Goal: Task Accomplishment & Management: Use online tool/utility

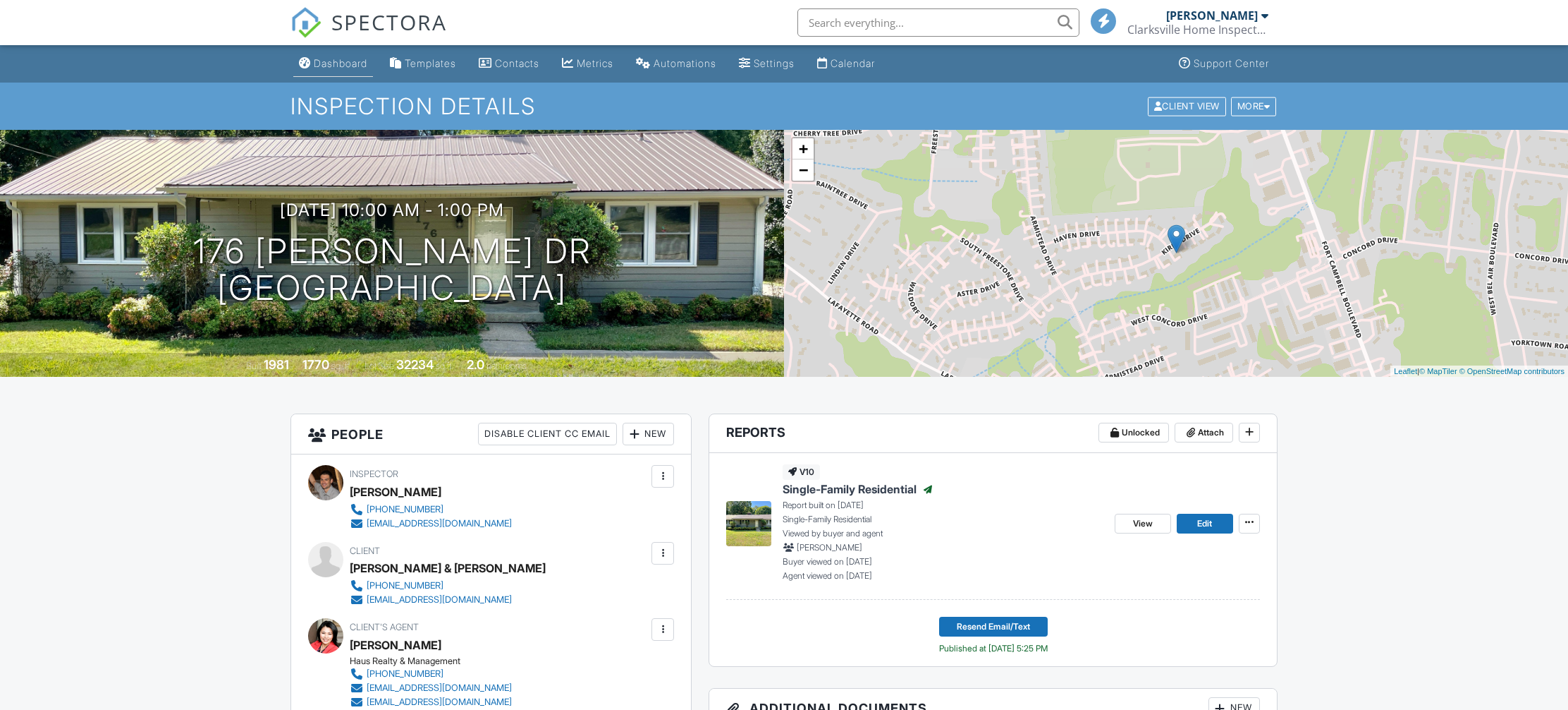
click at [323, 68] on div "Dashboard" at bounding box center [340, 63] width 53 height 12
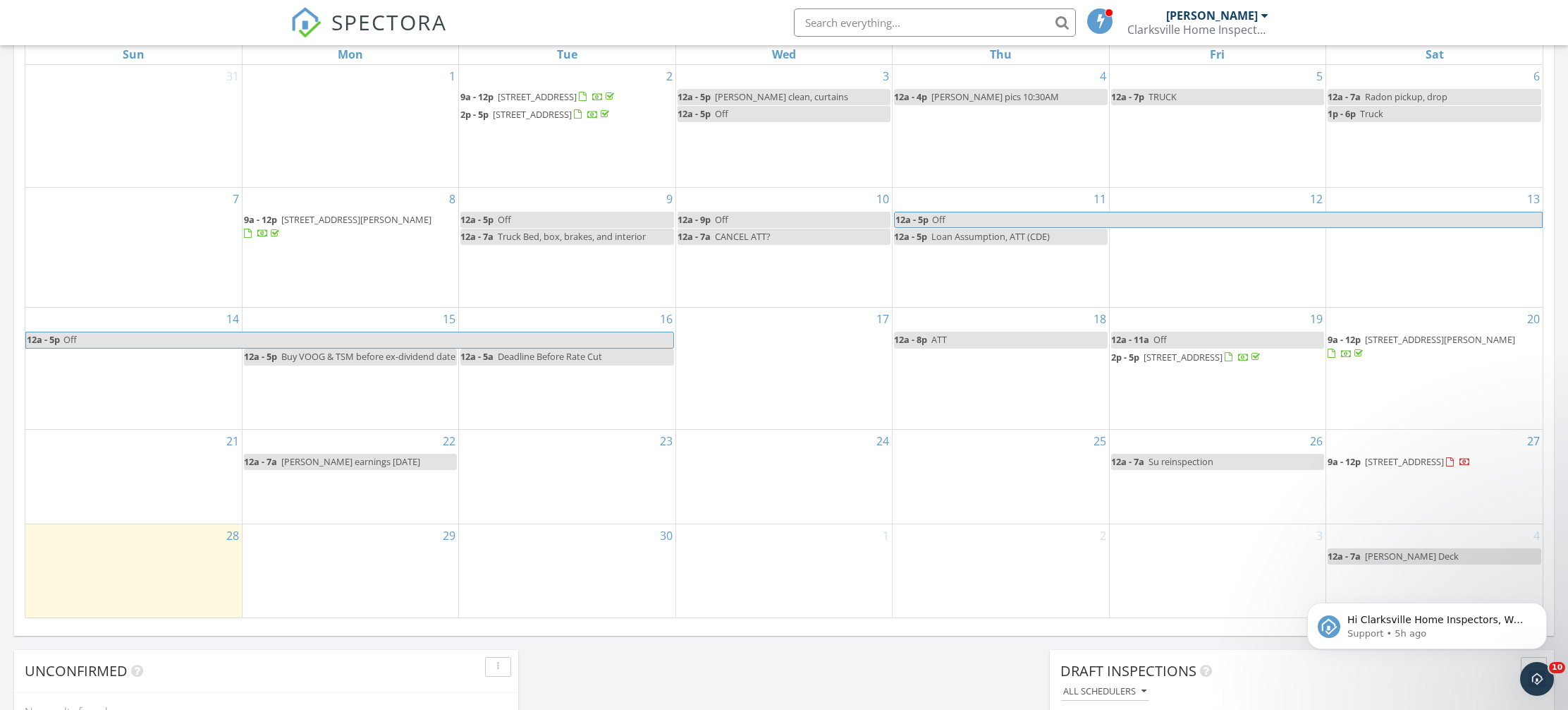
scroll to position [797, 0]
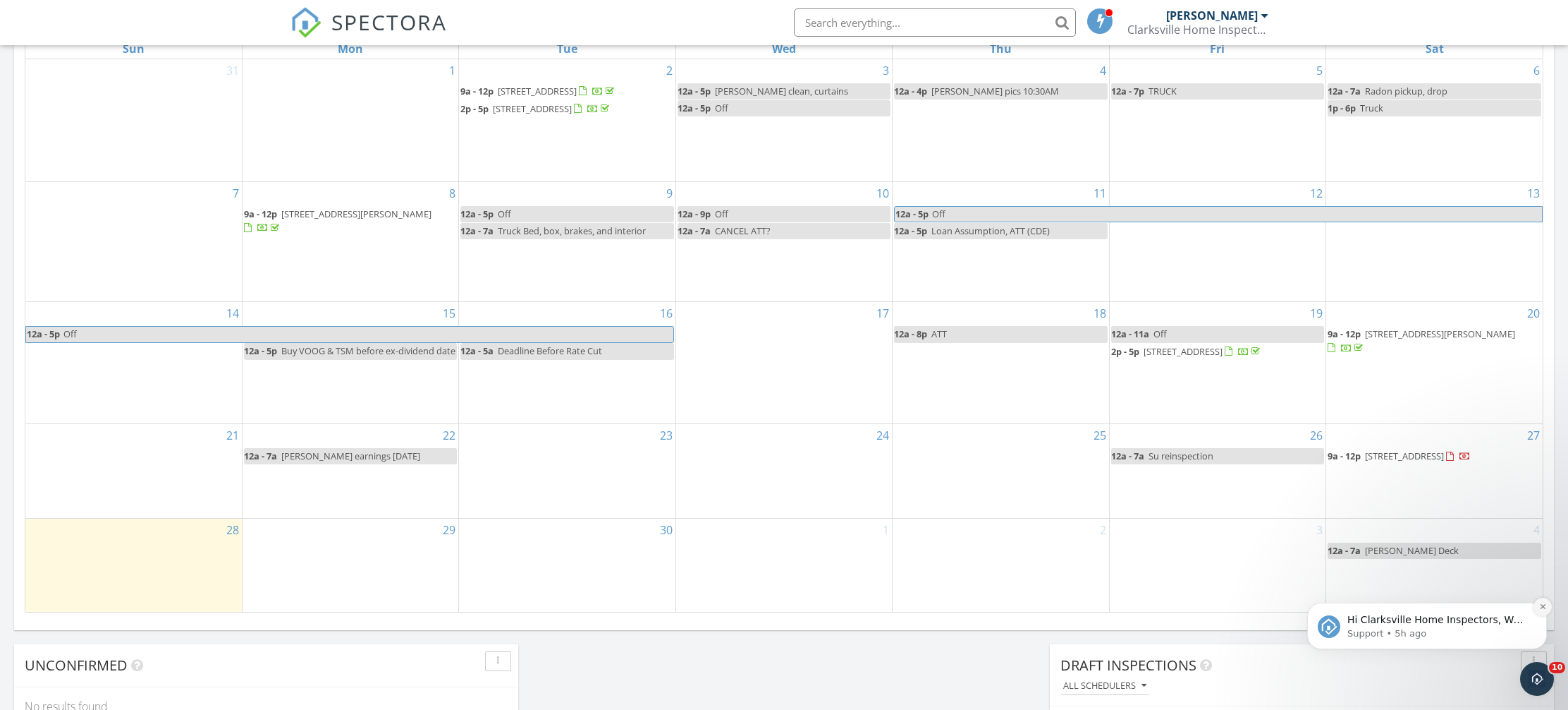
click at [1541, 602] on icon "Dismiss notification" at bounding box center [1543, 606] width 8 height 8
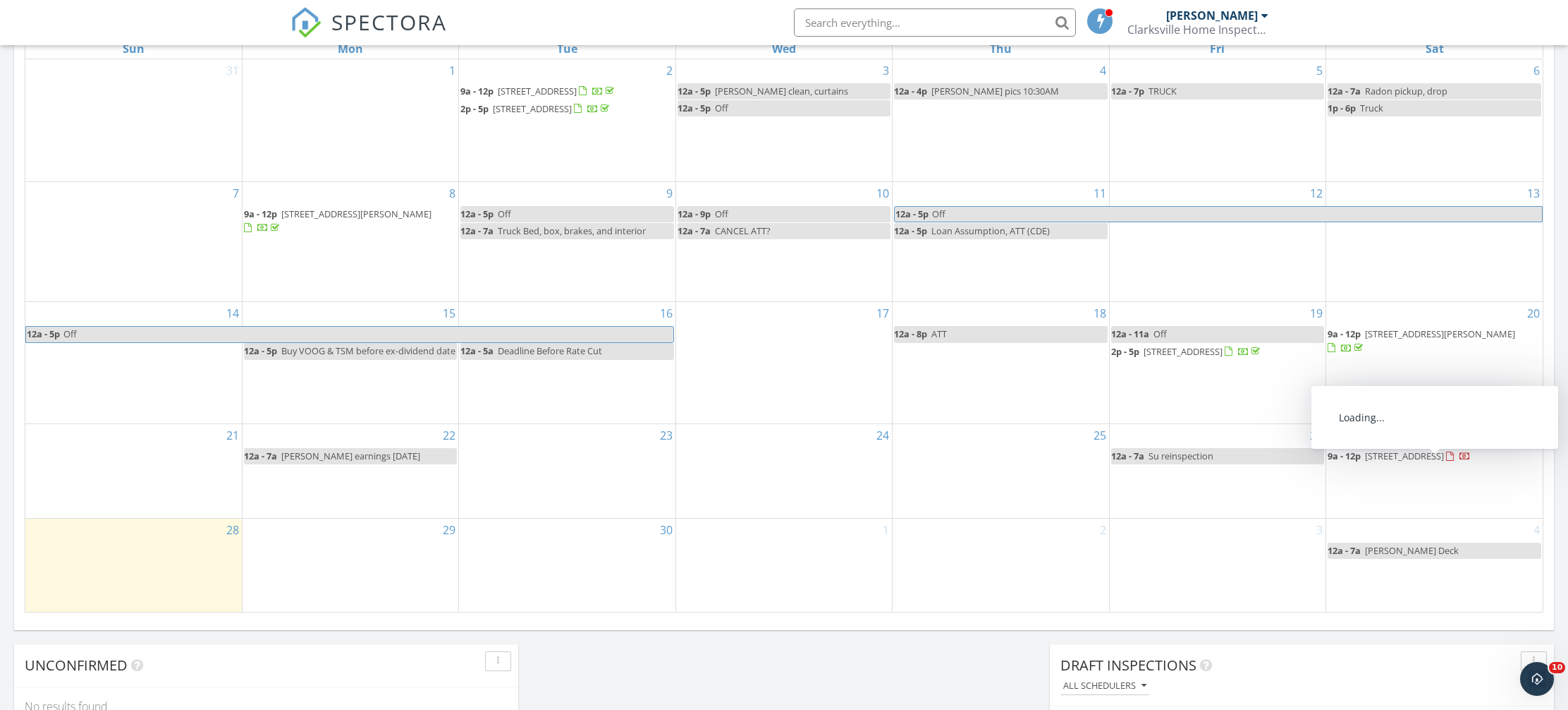
click at [1444, 462] on span "3470 Southwood Dr, Clarksville 37042" at bounding box center [1405, 456] width 79 height 13
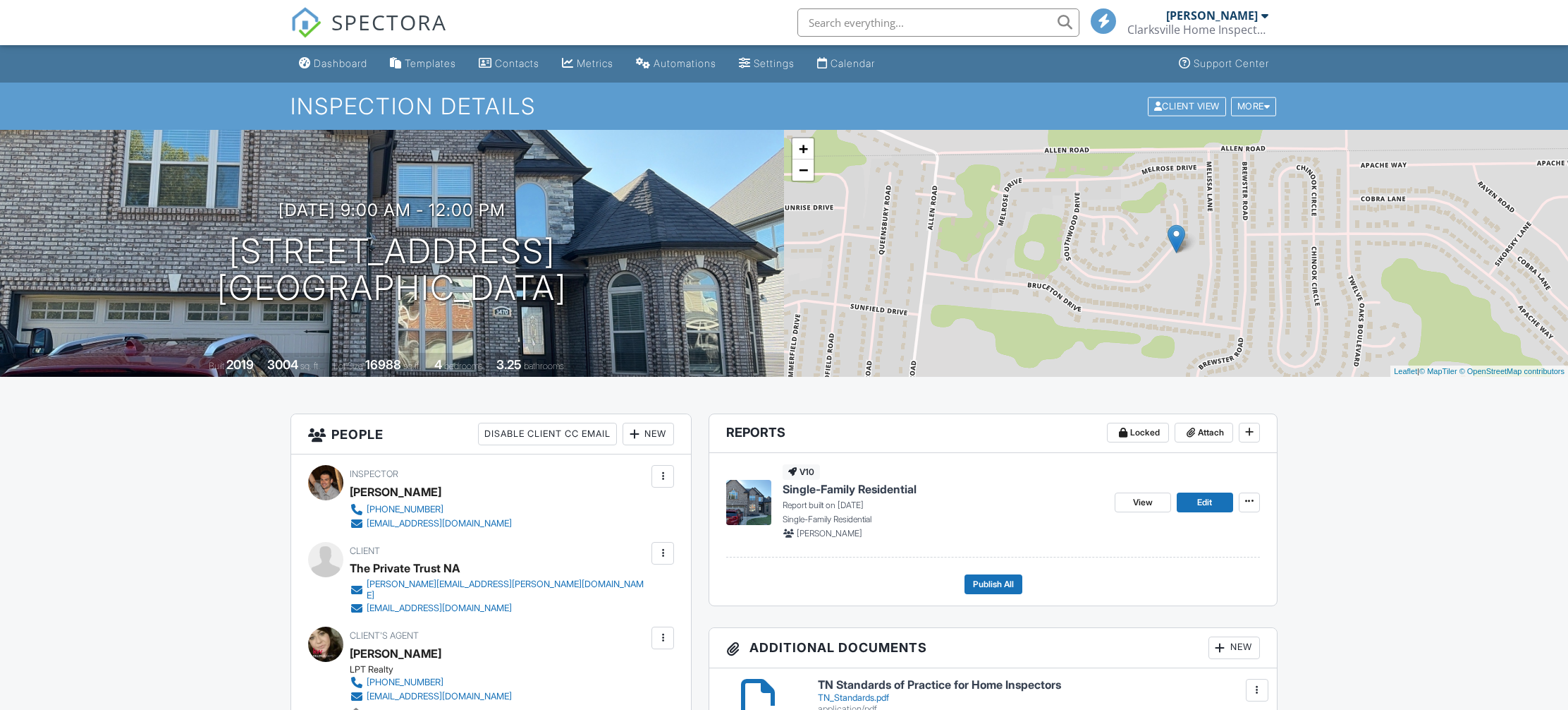
click at [816, 493] on span "Single-Family Residential" at bounding box center [850, 489] width 134 height 16
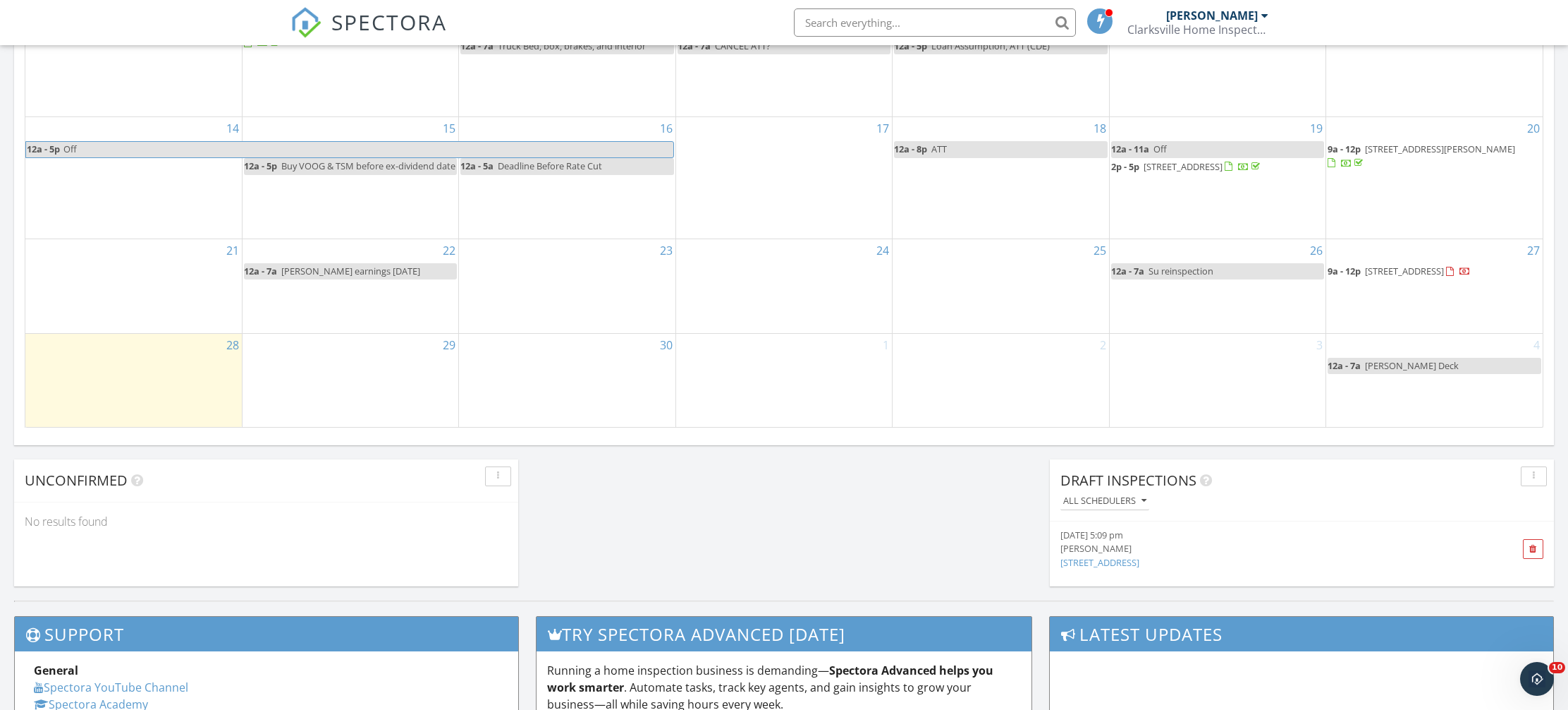
scroll to position [983, 0]
click at [1381, 276] on span "3470 Southwood Dr, Clarksville 37042" at bounding box center [1405, 270] width 79 height 13
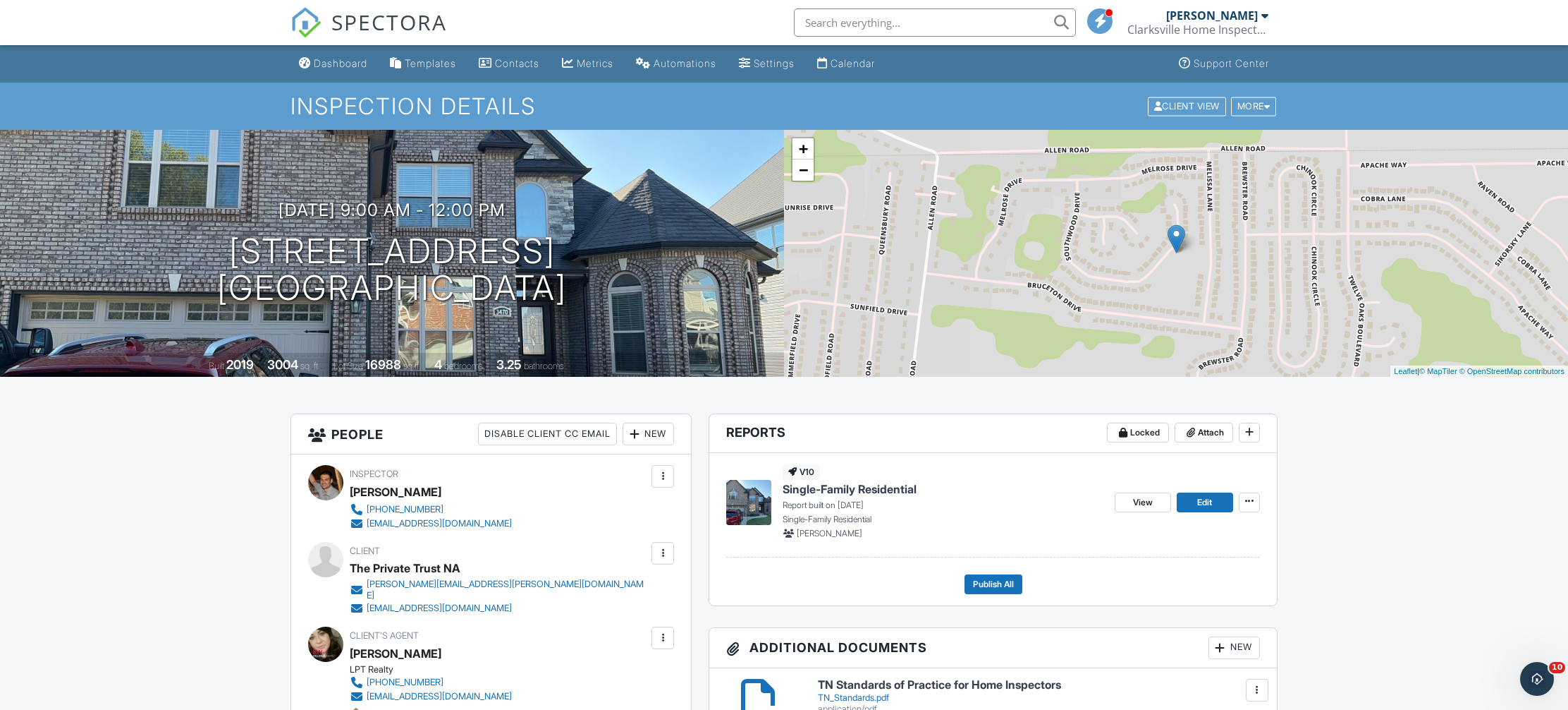
click at [852, 492] on span "Single-Family Residential" at bounding box center [850, 489] width 134 height 16
